Goal: Navigation & Orientation: Go to known website

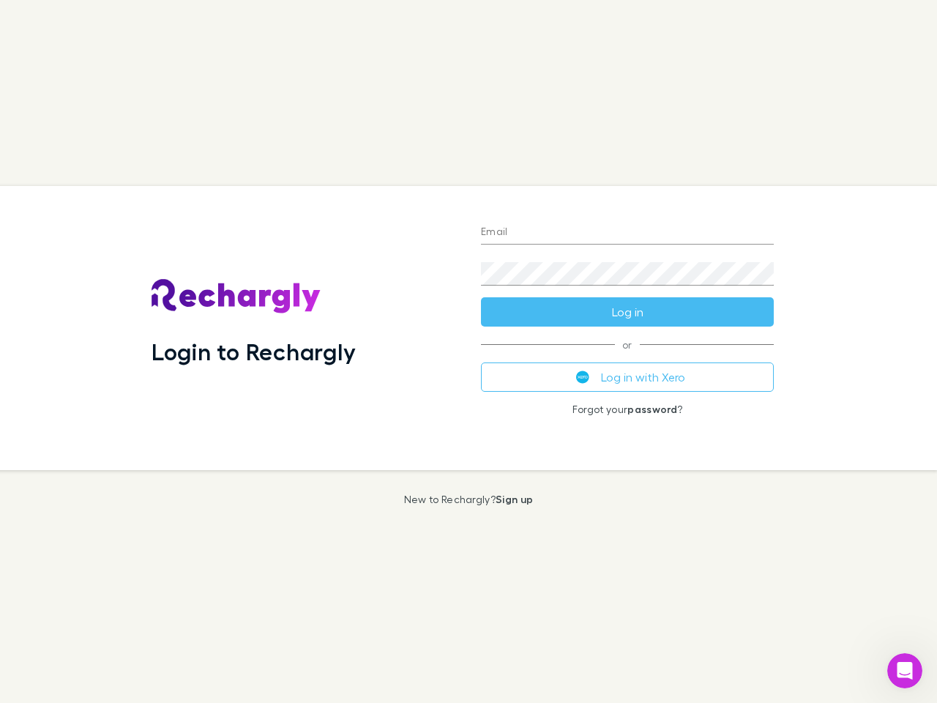
click at [469, 351] on div "Login to Rechargly" at bounding box center [305, 328] width 330 height 284
click at [628, 233] on input "Email" at bounding box center [627, 232] width 293 height 23
click at [628, 312] on button "Log in" at bounding box center [627, 311] width 293 height 29
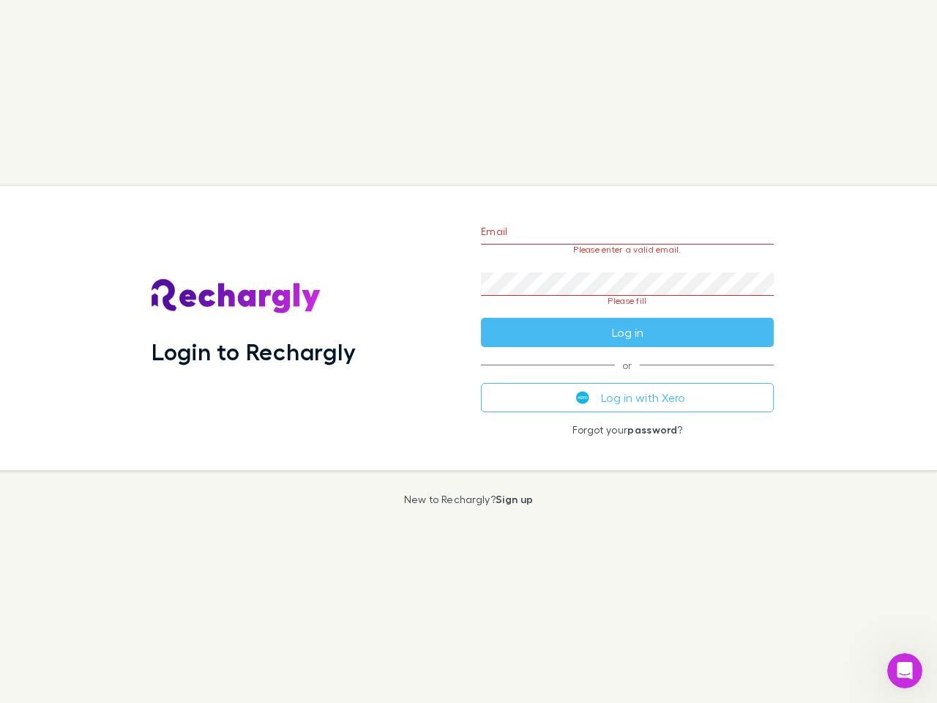
click at [628, 377] on div "Email Please enter a valid email. Password Please fill Log in or Log in with Xe…" at bounding box center [627, 328] width 316 height 284
click at [905, 671] on icon "Open Intercom Messenger" at bounding box center [905, 671] width 24 height 24
